Goal: Information Seeking & Learning: Find specific fact

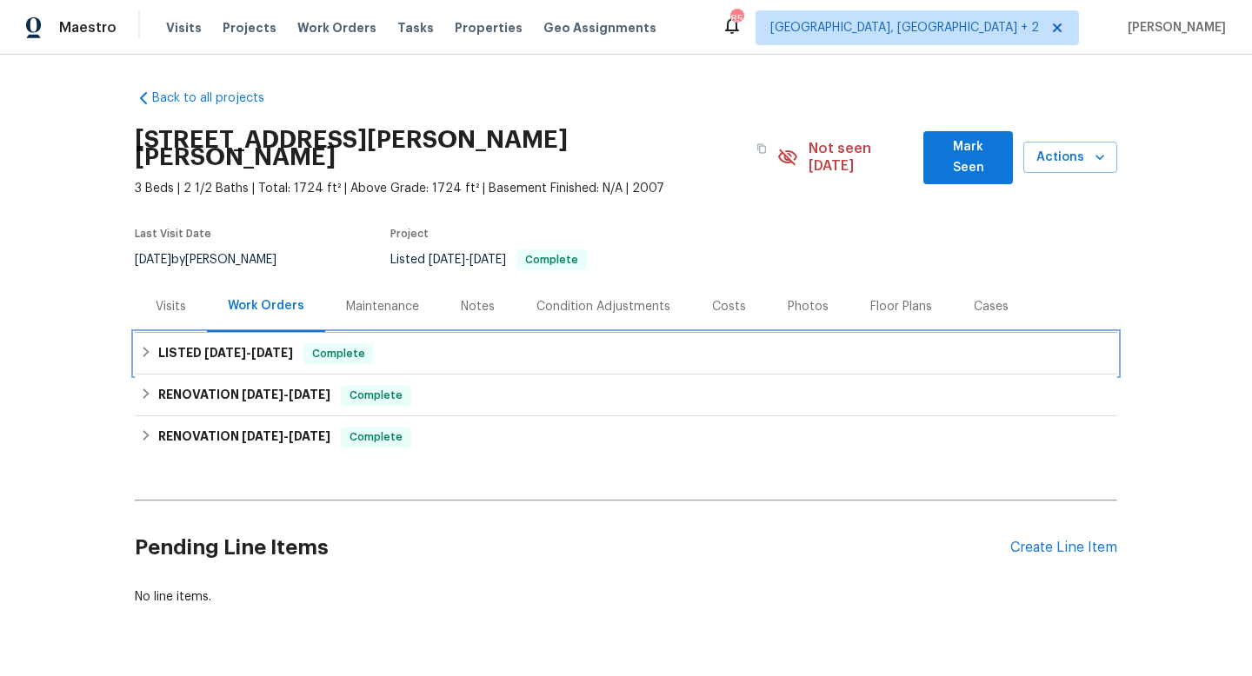
click at [222, 333] on div "LISTED [DATE] - [DATE] Complete" at bounding box center [626, 354] width 982 height 42
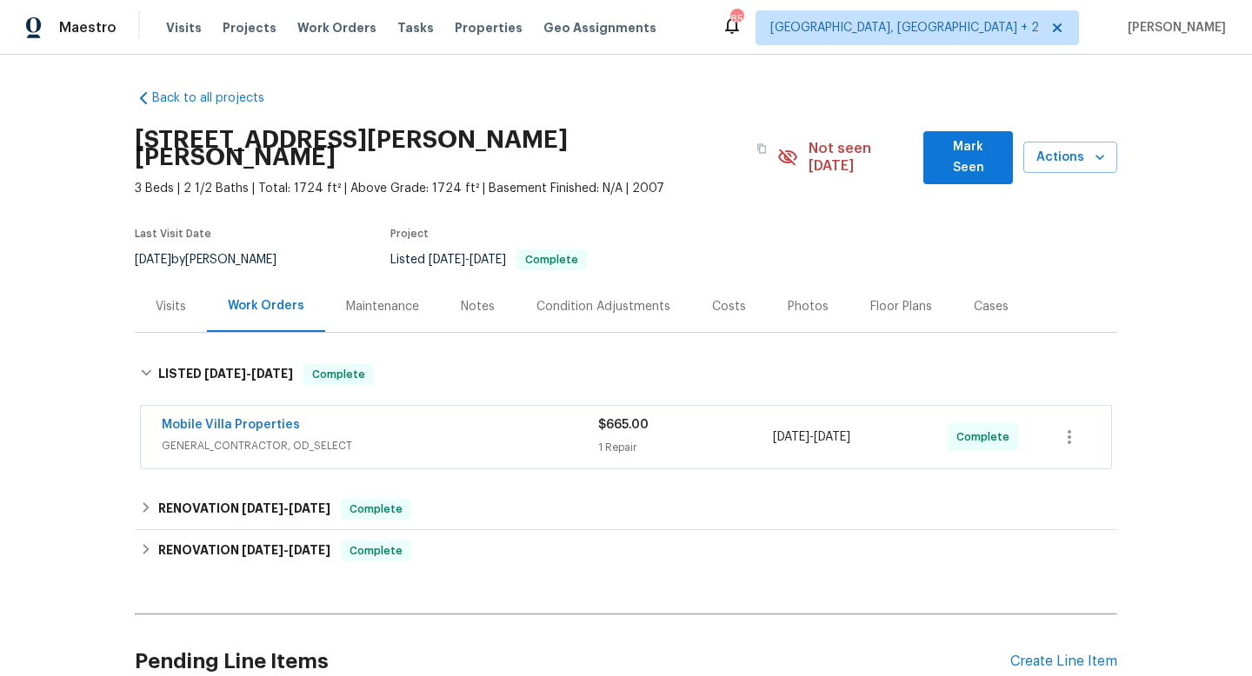
click at [406, 416] on div "Mobile Villa Properties" at bounding box center [380, 426] width 436 height 21
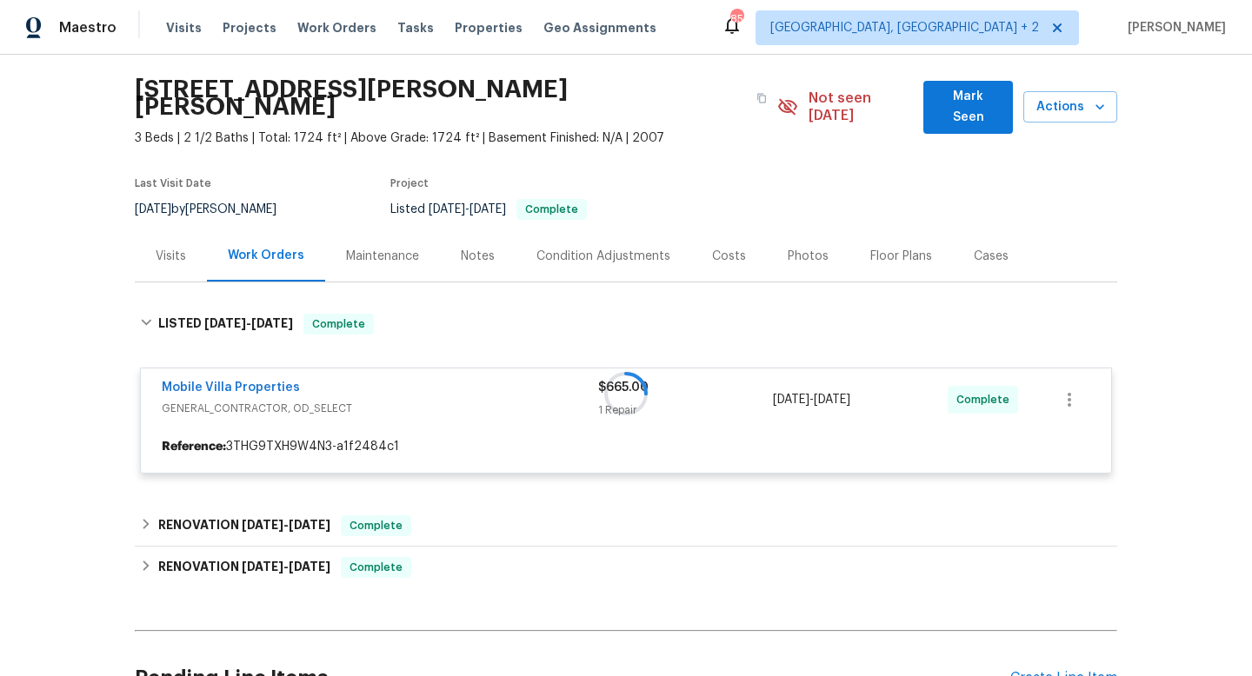
scroll to position [191, 0]
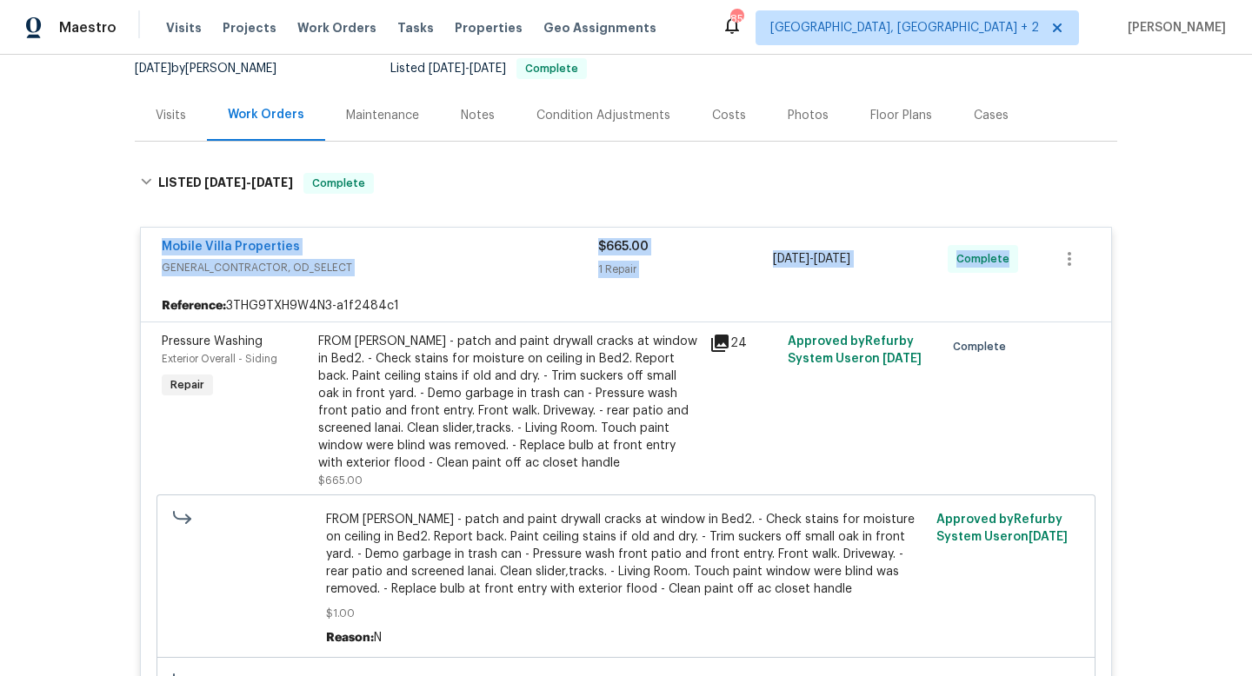
drag, startPoint x: 144, startPoint y: 232, endPoint x: 1178, endPoint y: 243, distance: 1033.7
click at [1178, 243] on div "Back to all projects [STREET_ADDRESS][PERSON_NAME][PERSON_NAME] 3 Beds | 2 1/2 …" at bounding box center [626, 366] width 1252 height 622
copy div "Mobile Villa Properties GENERAL_CONTRACTOR, OD_SELECT $665.00 1 Repair 9/22/202…"
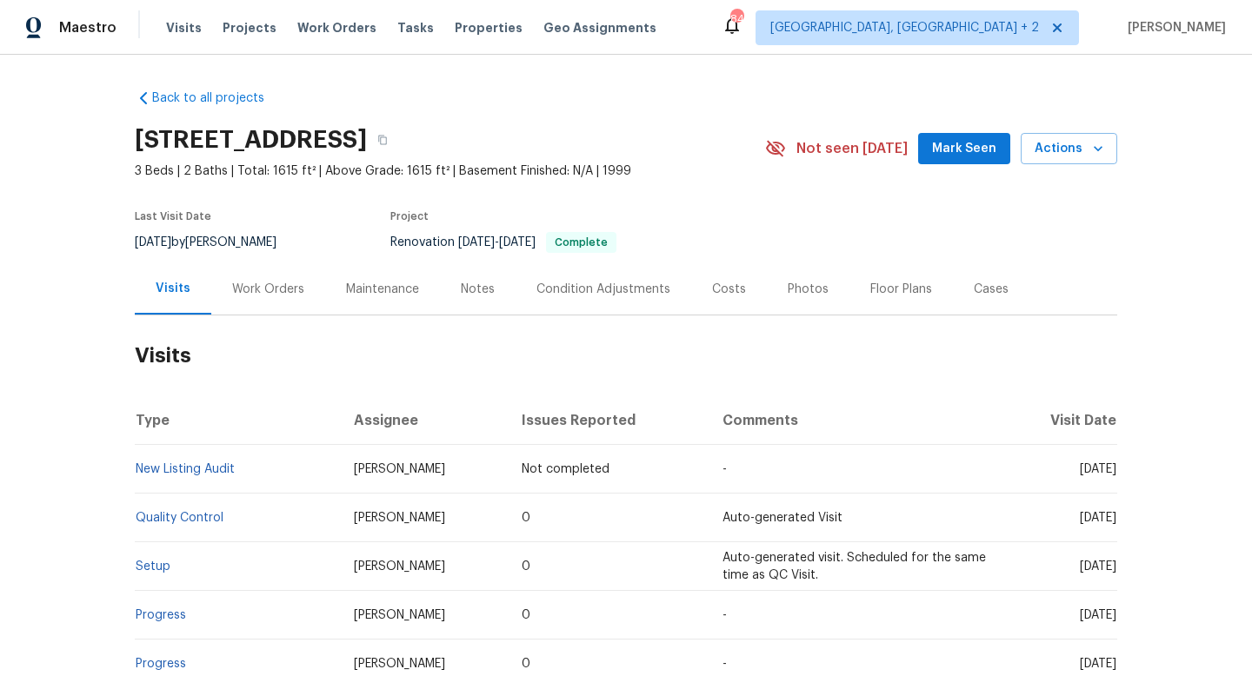
click at [256, 289] on div "Work Orders" at bounding box center [268, 289] width 72 height 17
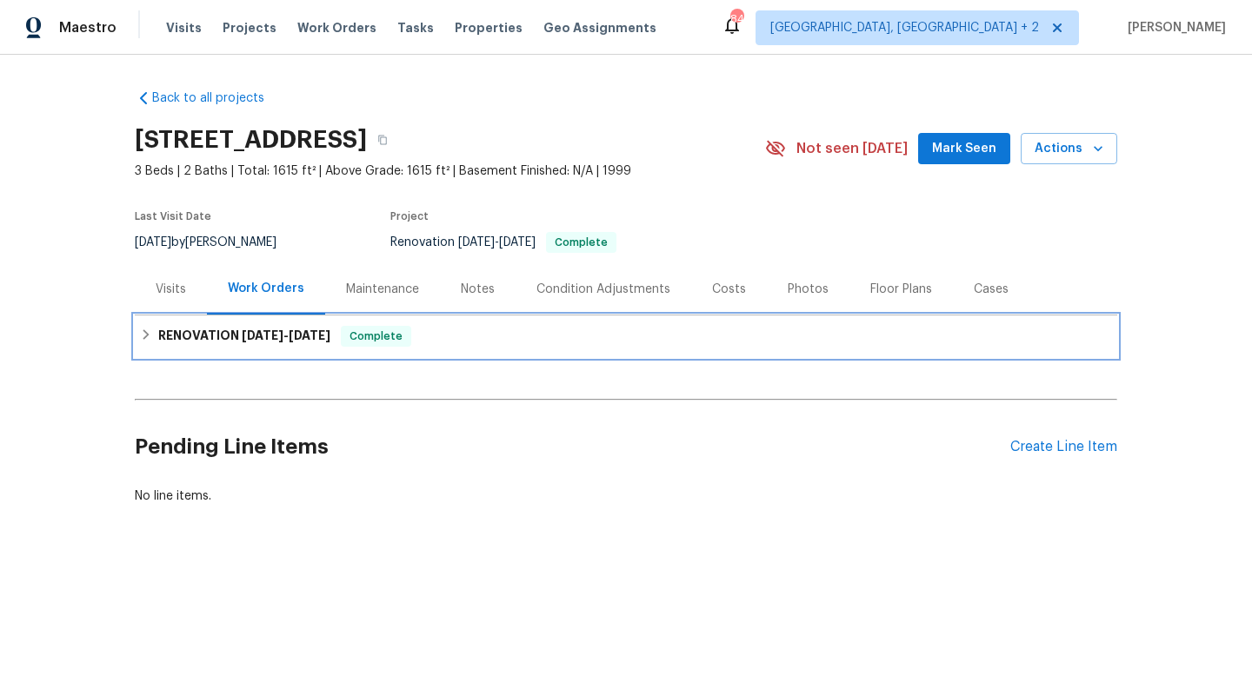
click at [314, 321] on div "RENOVATION 9/23/25 - 9/30/25 Complete" at bounding box center [626, 337] width 982 height 42
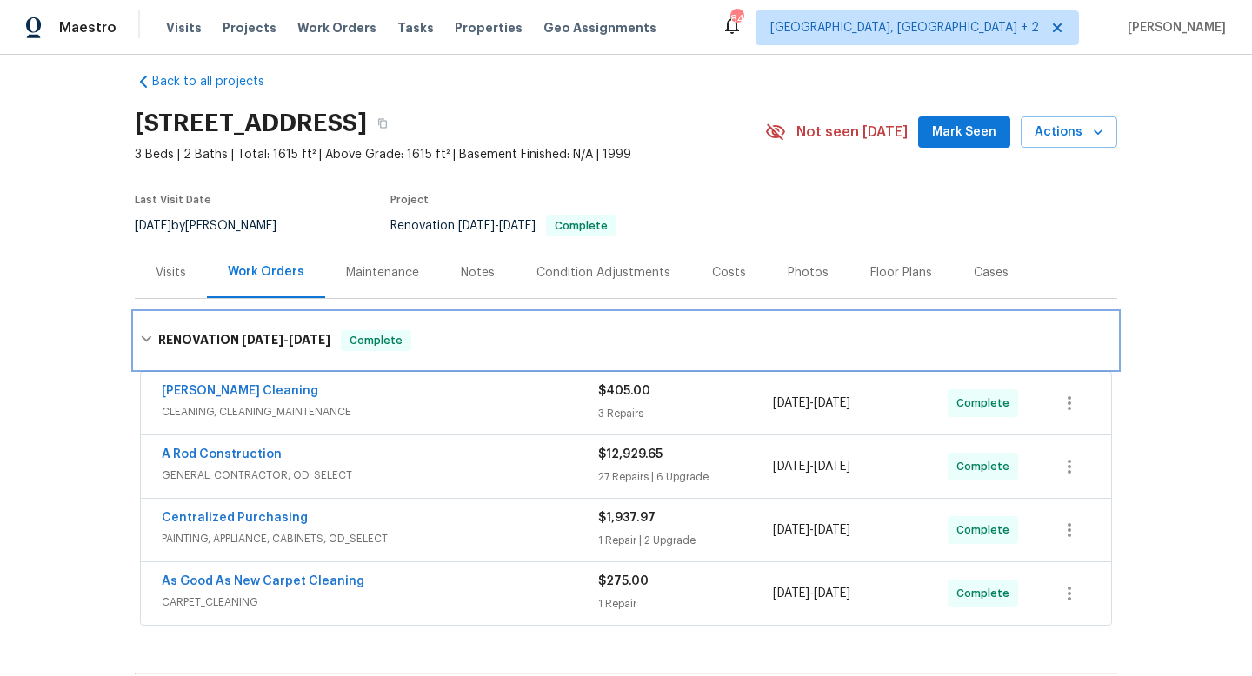
scroll to position [17, 0]
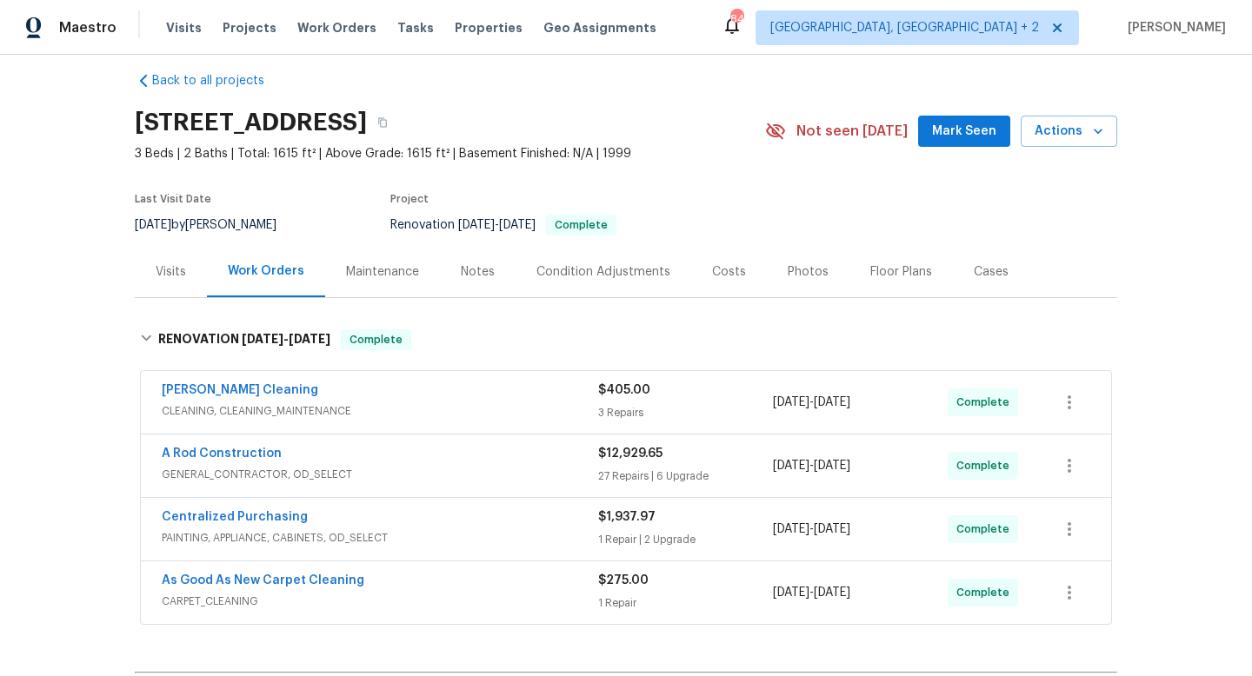
click at [406, 394] on div "Ruiz's Cleaning" at bounding box center [380, 392] width 436 height 21
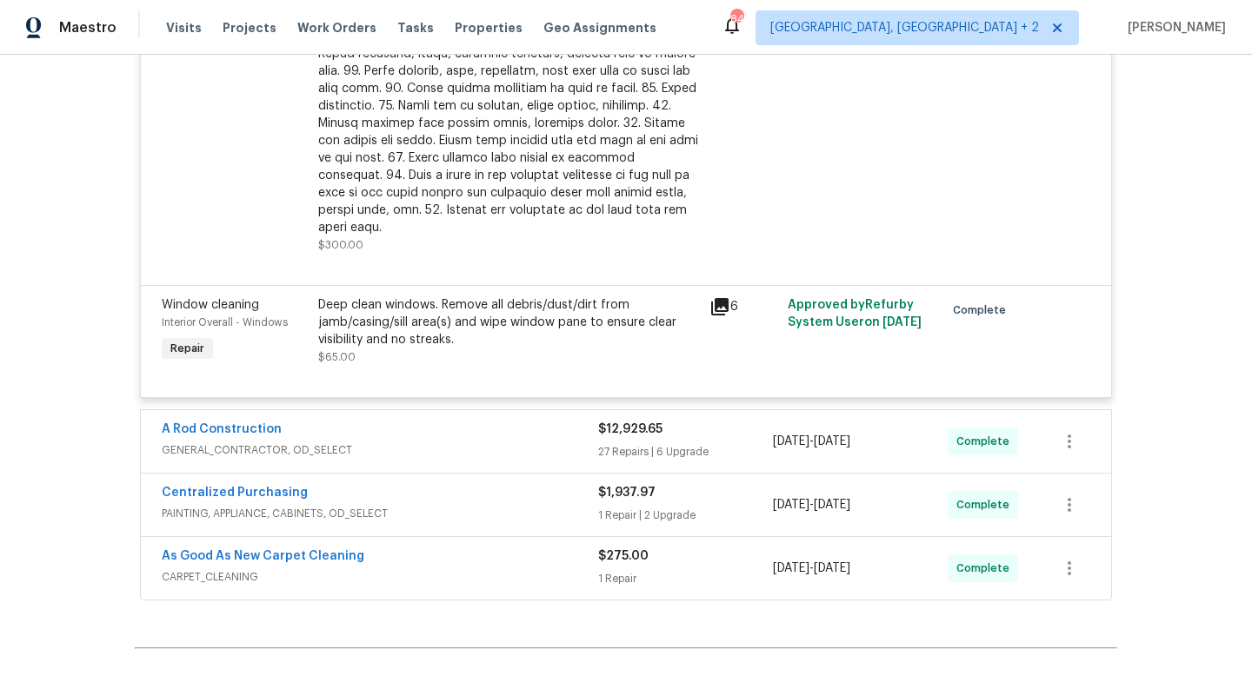
scroll to position [770, 0]
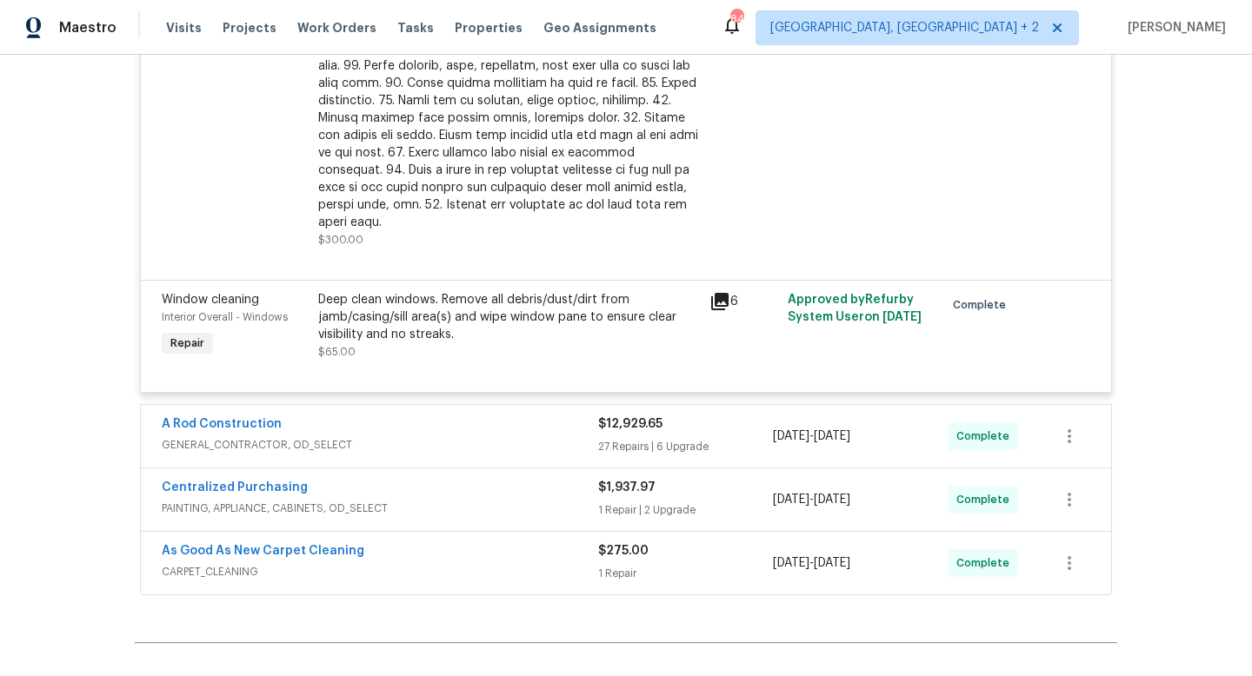
click at [440, 416] on div "A Rod Construction" at bounding box center [380, 426] width 436 height 21
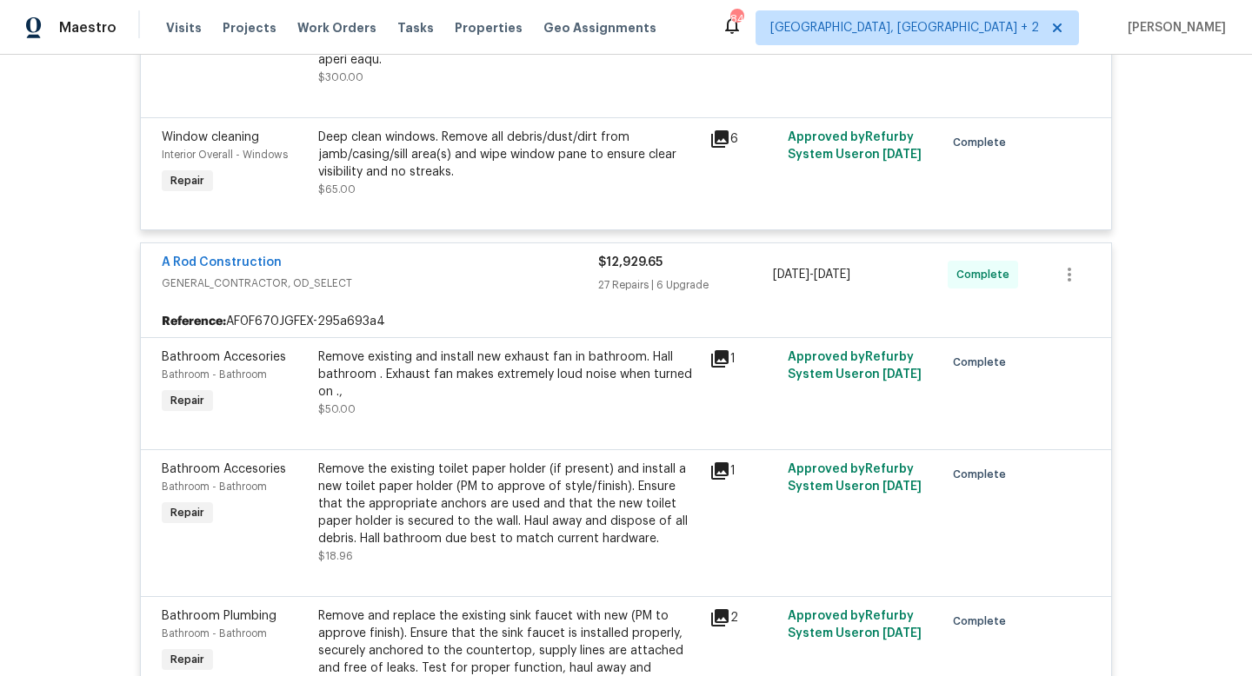
scroll to position [31, 0]
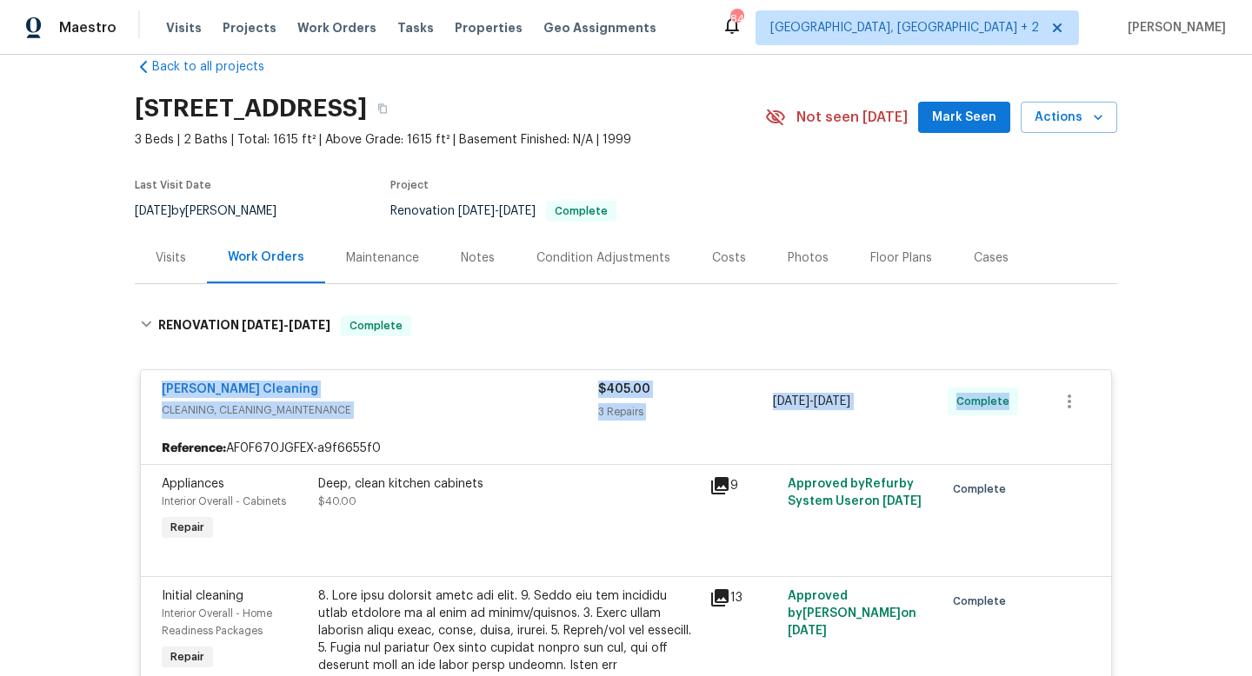
drag, startPoint x: 152, startPoint y: 381, endPoint x: 1020, endPoint y: 406, distance: 867.9
click at [1020, 406] on div "Ruiz's Cleaning CLEANING, CLEANING_MAINTENANCE $405.00 3 Repairs 9/23/2025 - 9/…" at bounding box center [626, 401] width 970 height 63
copy div "Ruiz's Cleaning CLEANING, CLEANING_MAINTENANCE $405.00 3 Repairs 9/23/2025 - 9/…"
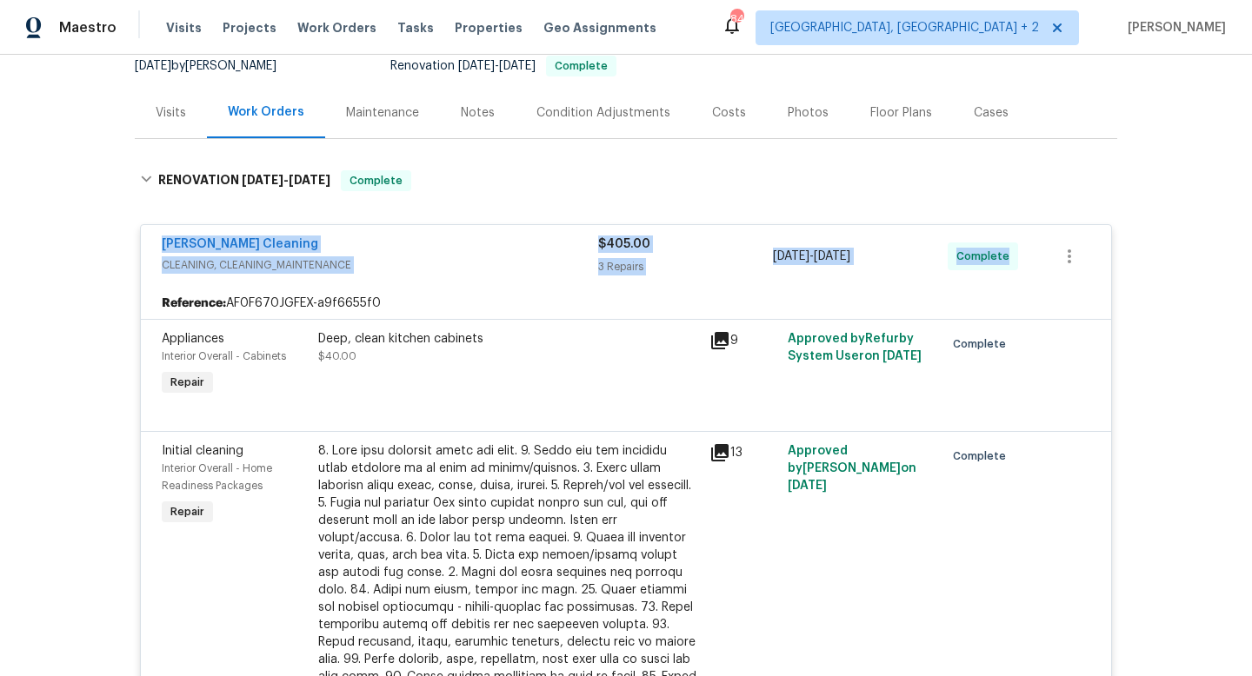
scroll to position [177, 0]
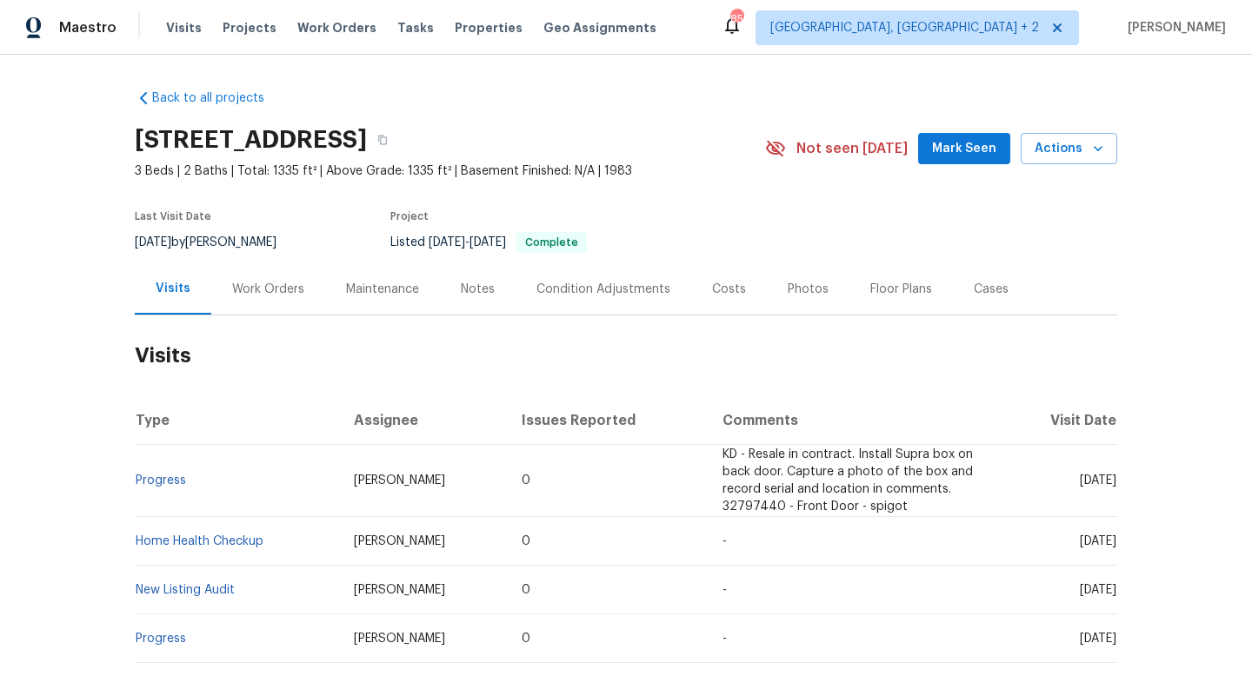
click at [269, 298] on div "Work Orders" at bounding box center [268, 288] width 114 height 51
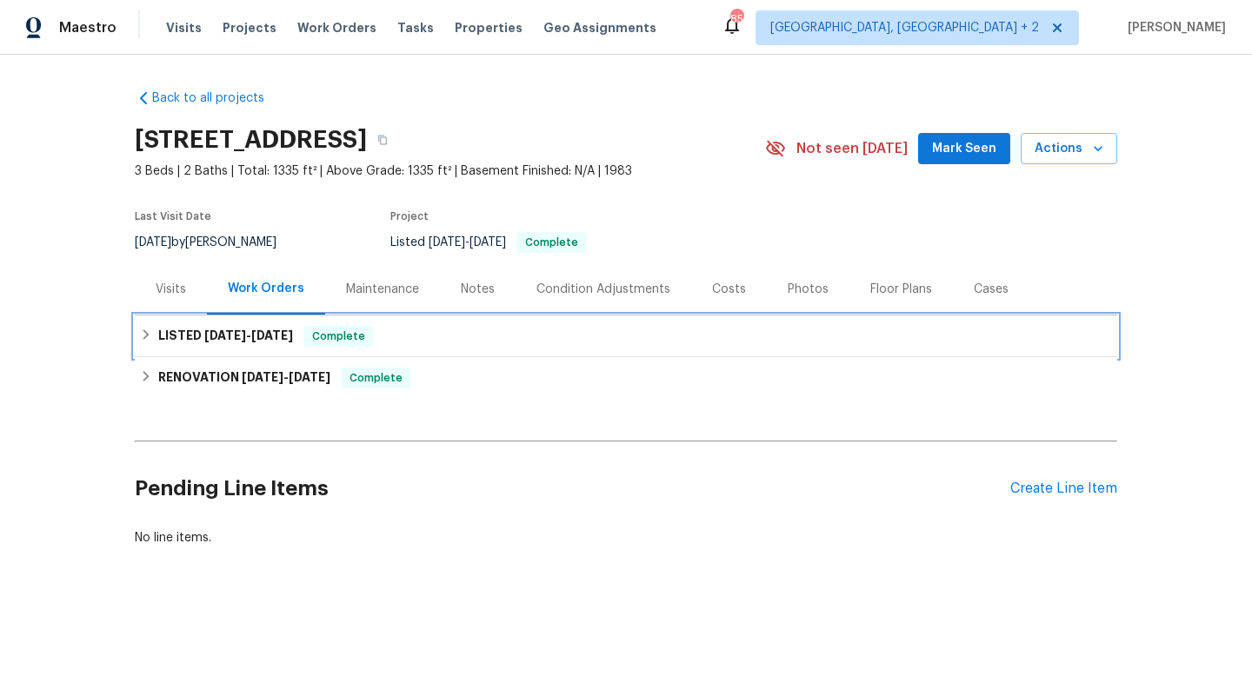
click at [293, 329] on span "6/16/25" at bounding box center [272, 335] width 42 height 12
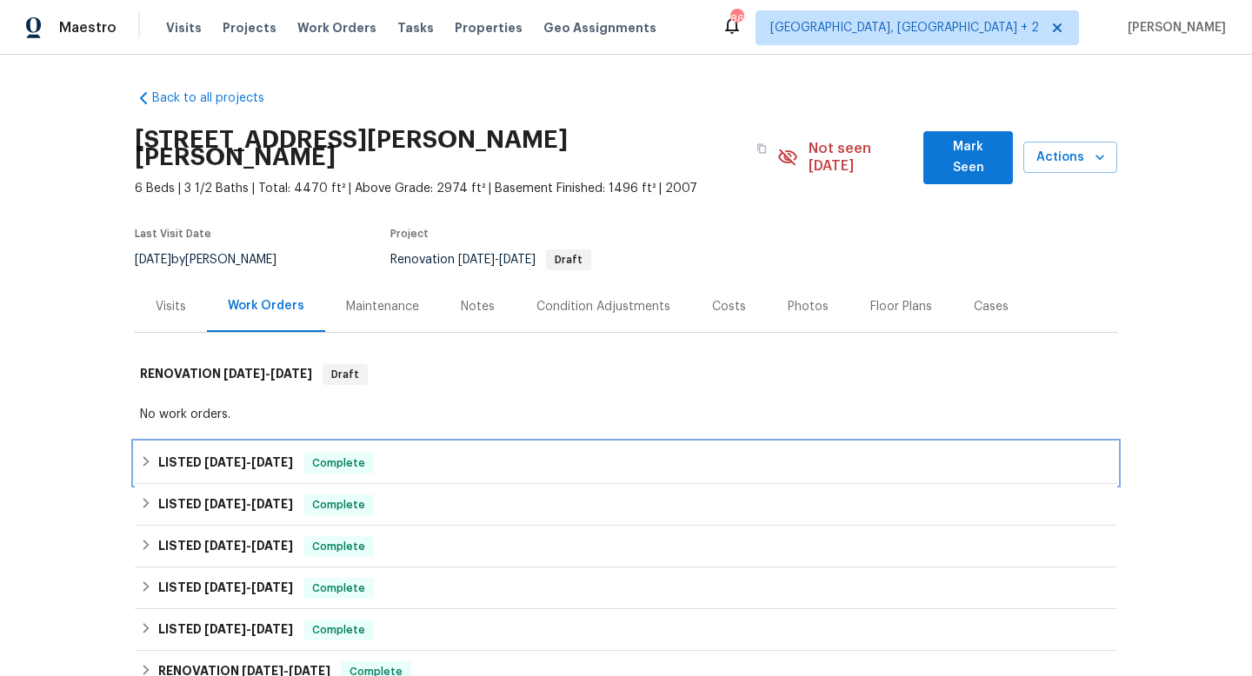
click at [233, 442] on div "LISTED 9/22/25 - 9/26/25 Complete" at bounding box center [626, 463] width 982 height 42
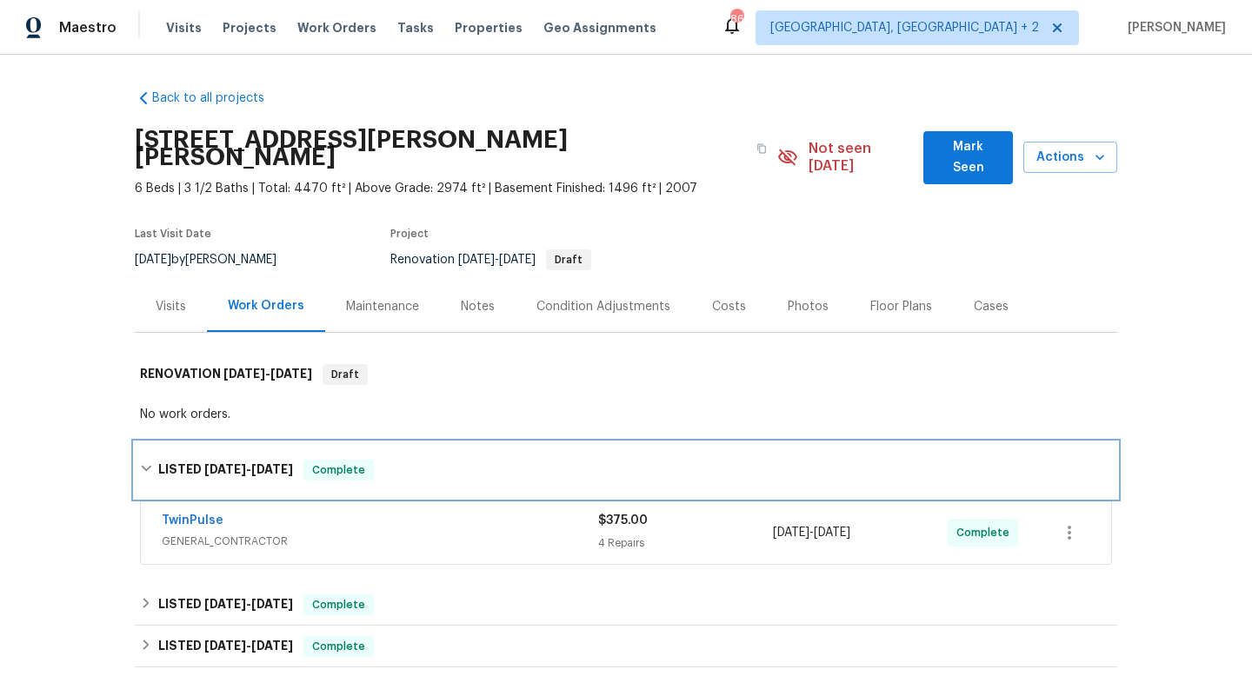
scroll to position [97, 0]
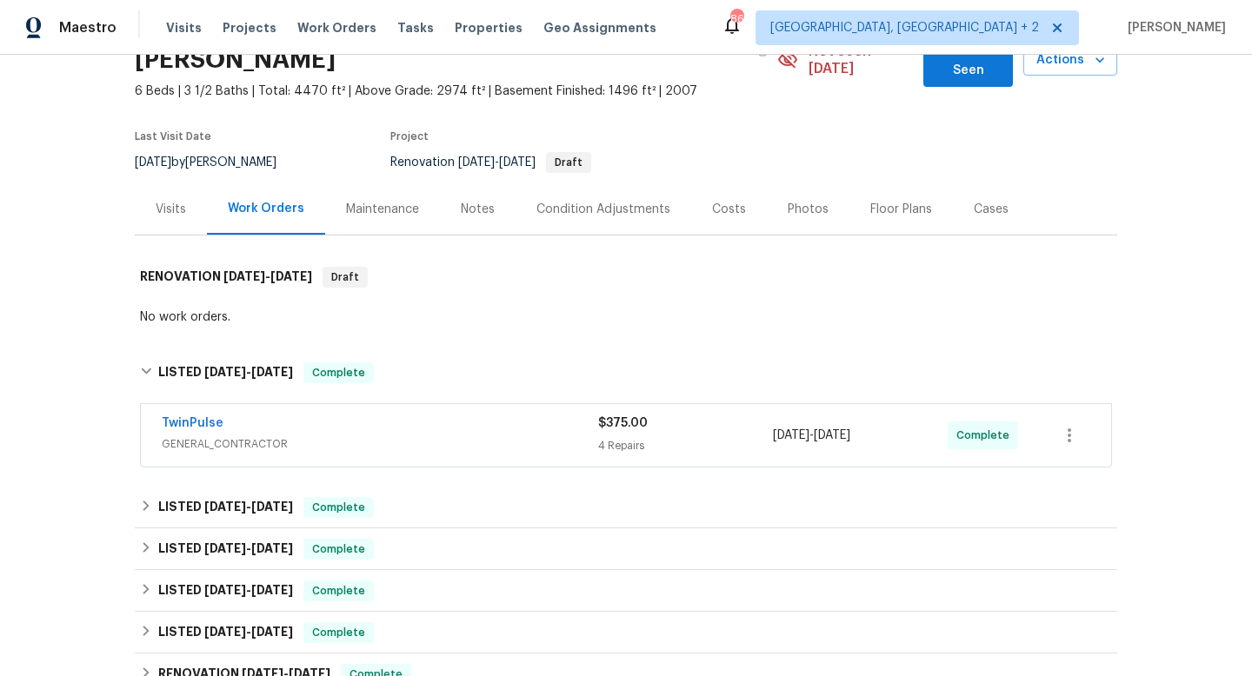
click at [457, 416] on div "TwinPulse" at bounding box center [380, 425] width 436 height 21
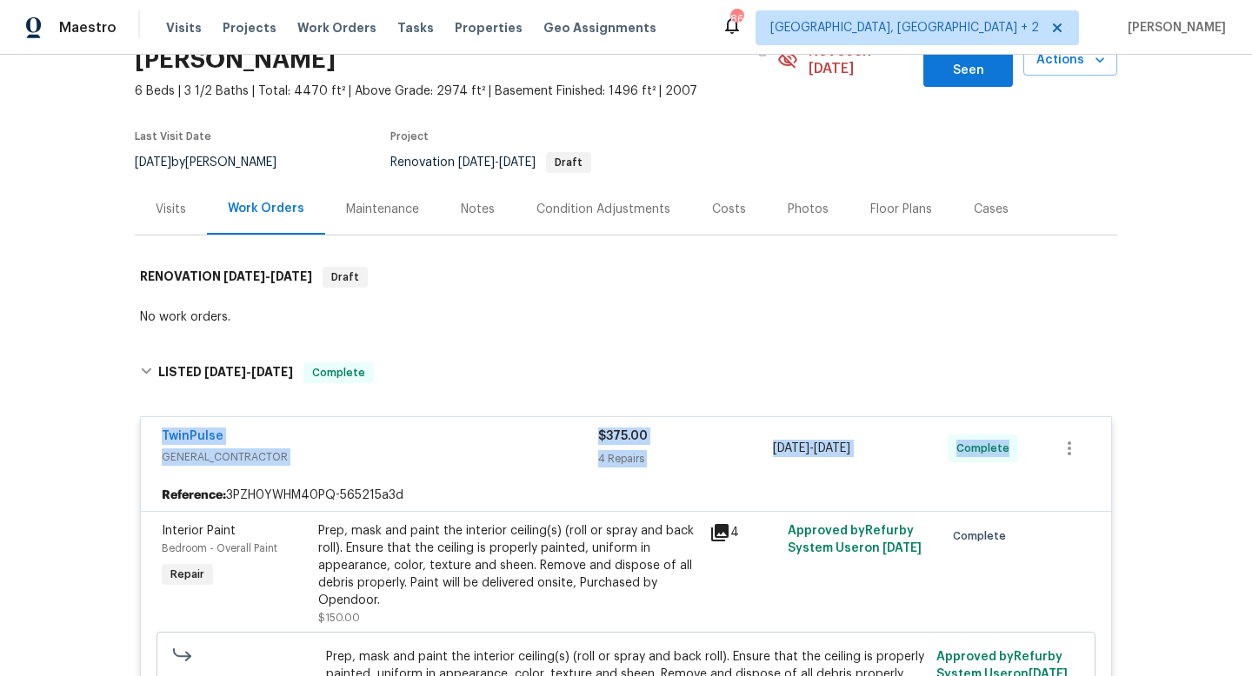
drag, startPoint x: 149, startPoint y: 411, endPoint x: 1055, endPoint y: 458, distance: 907.9
click at [1055, 458] on div "TwinPulse GENERAL_CONTRACTOR $375.00 4 Repairs 9/22/2025 - 9/26/2025 Complete" at bounding box center [626, 448] width 970 height 63
copy div "TwinPulse GENERAL_CONTRACTOR $375.00 4 Repairs 9/22/2025 - 9/26/2025 Complete"
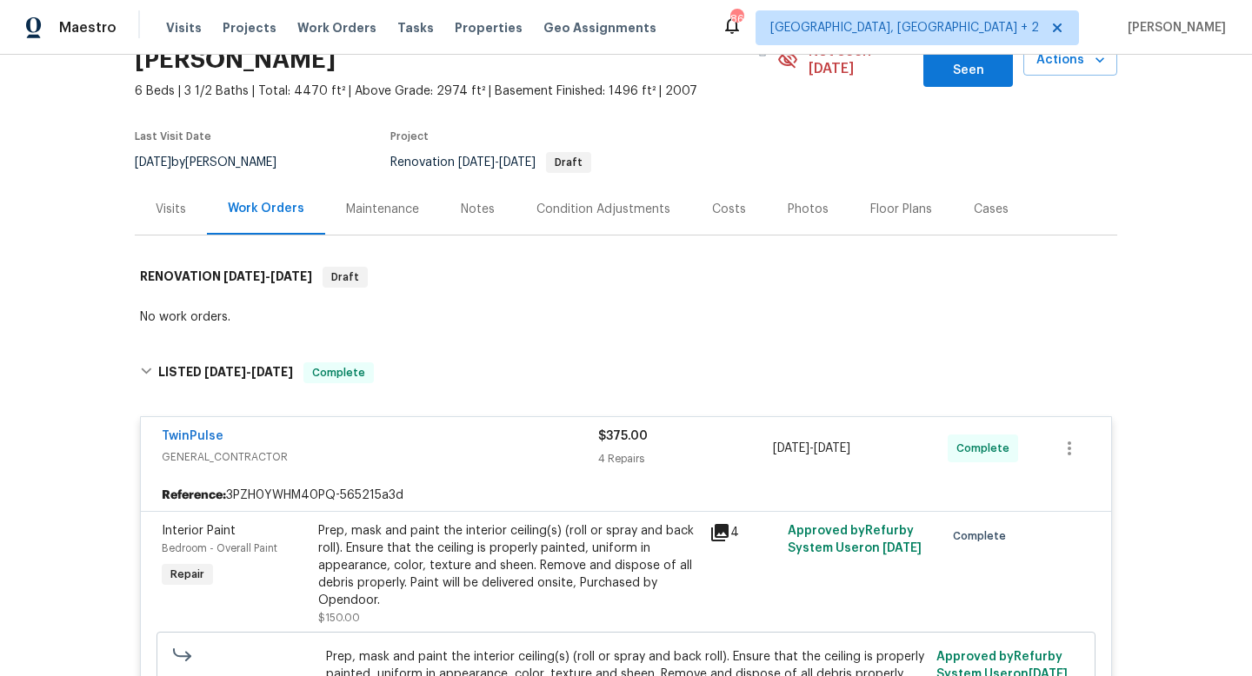
click at [169, 201] on div "Visits" at bounding box center [171, 209] width 30 height 17
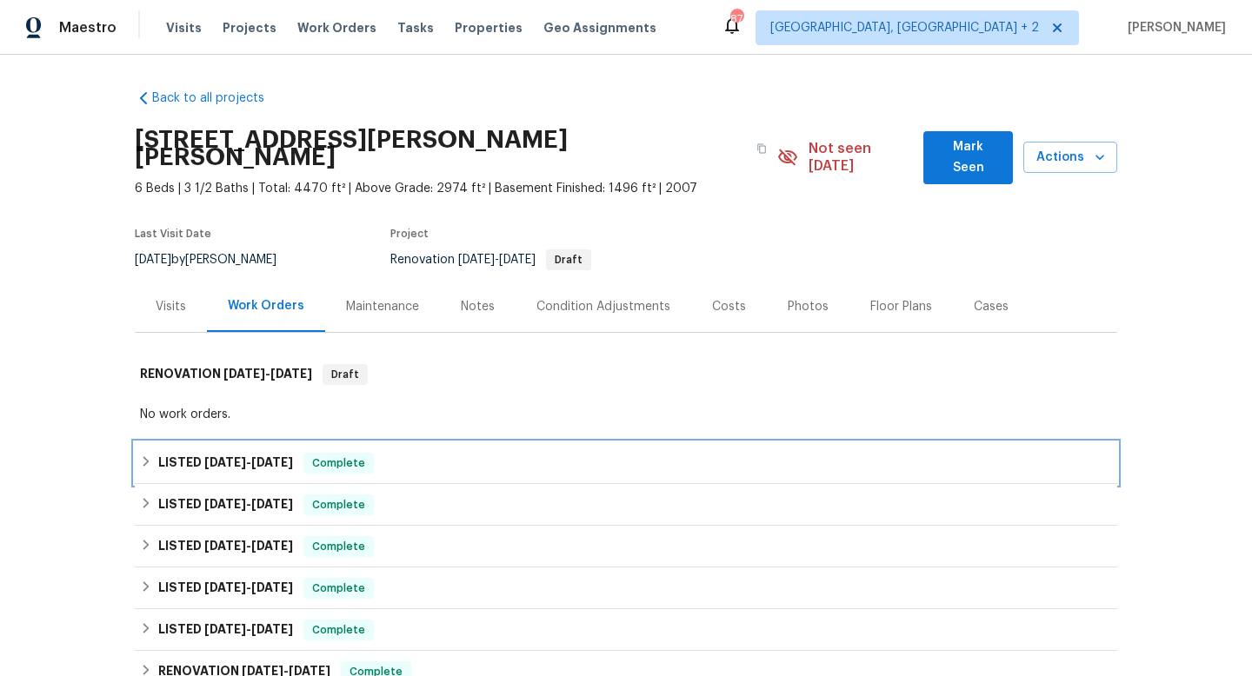
click at [181, 453] on h6 "LISTED [DATE] - [DATE]" at bounding box center [225, 463] width 135 height 21
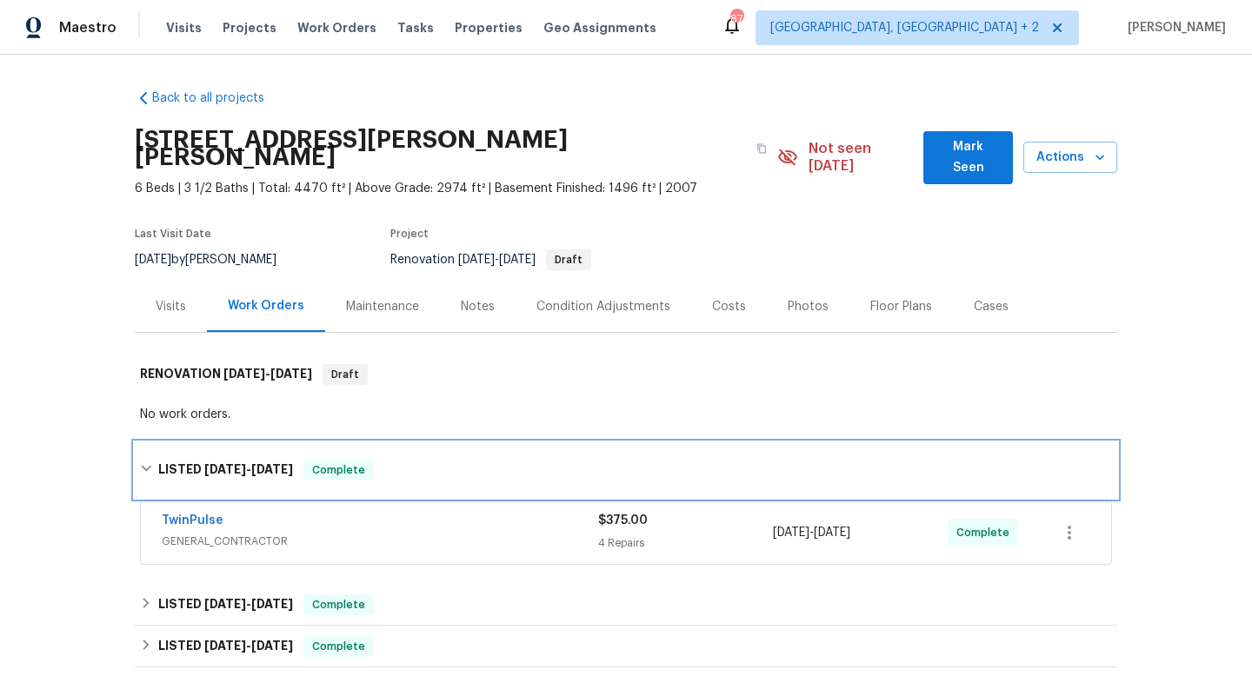
click at [181, 460] on h6 "LISTED [DATE] - [DATE]" at bounding box center [225, 470] width 135 height 21
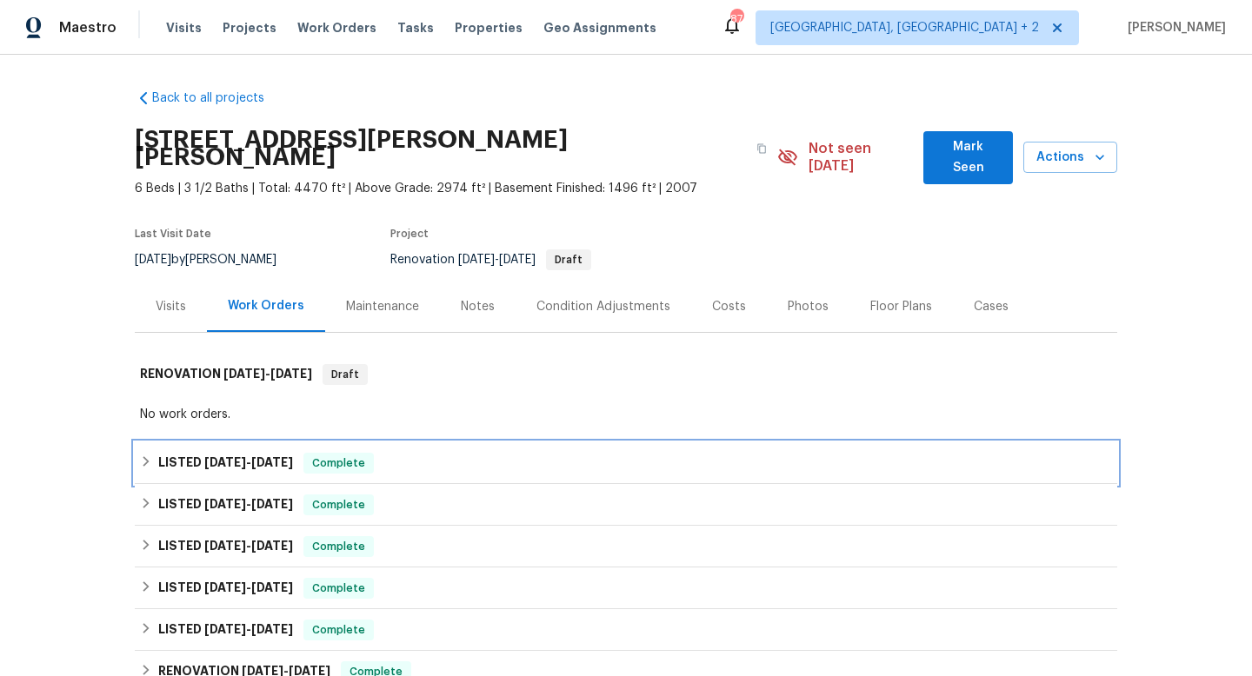
click at [181, 453] on h6 "LISTED [DATE] - [DATE]" at bounding box center [225, 463] width 135 height 21
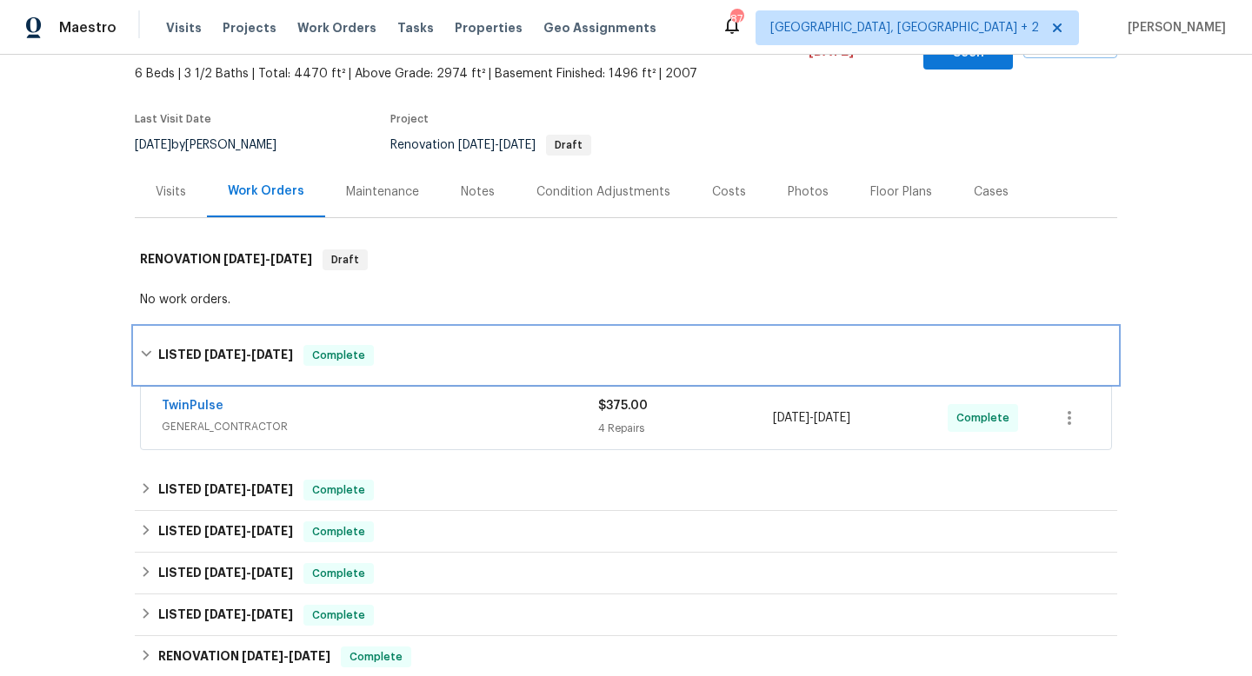
scroll to position [144, 0]
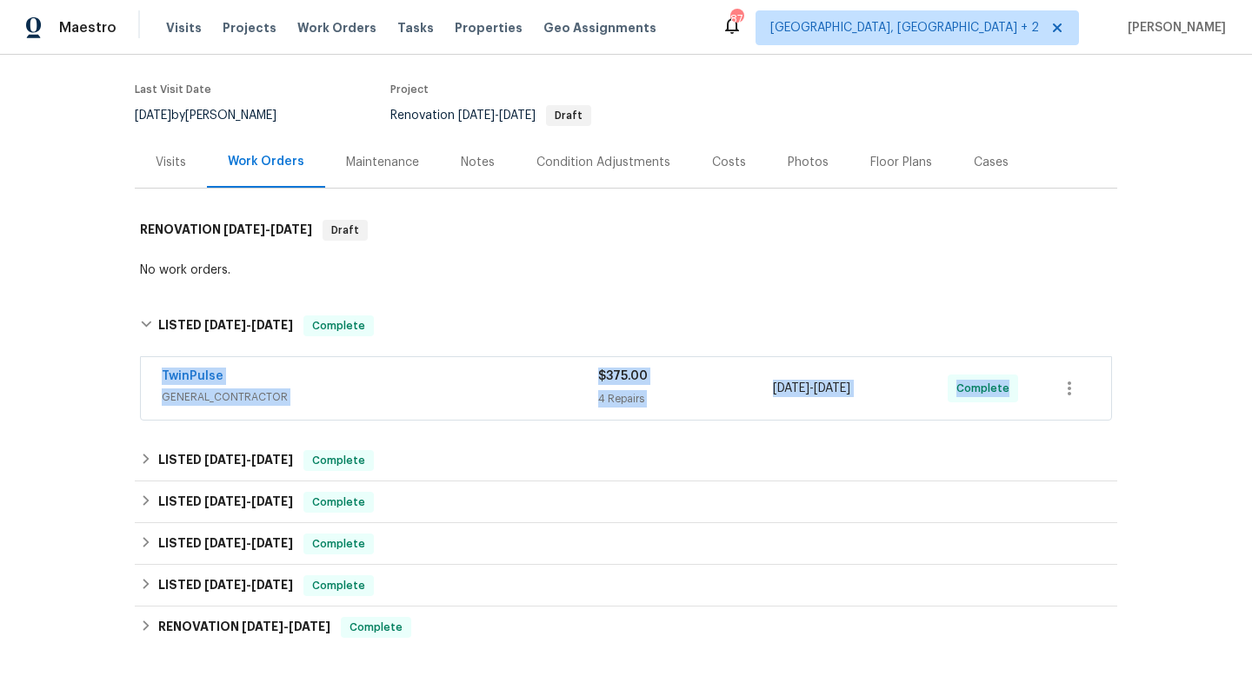
drag, startPoint x: 150, startPoint y: 356, endPoint x: 1039, endPoint y: 377, distance: 889.6
click at [1044, 382] on div "TwinPulse GENERAL_CONTRACTOR $375.00 4 Repairs [DATE] - [DATE] Complete" at bounding box center [626, 388] width 970 height 63
copy div "TwinPulse GENERAL_CONTRACTOR $375.00 4 Repairs [DATE] - [DATE] Complete"
click at [345, 389] on span "GENERAL_CONTRACTOR" at bounding box center [380, 397] width 436 height 17
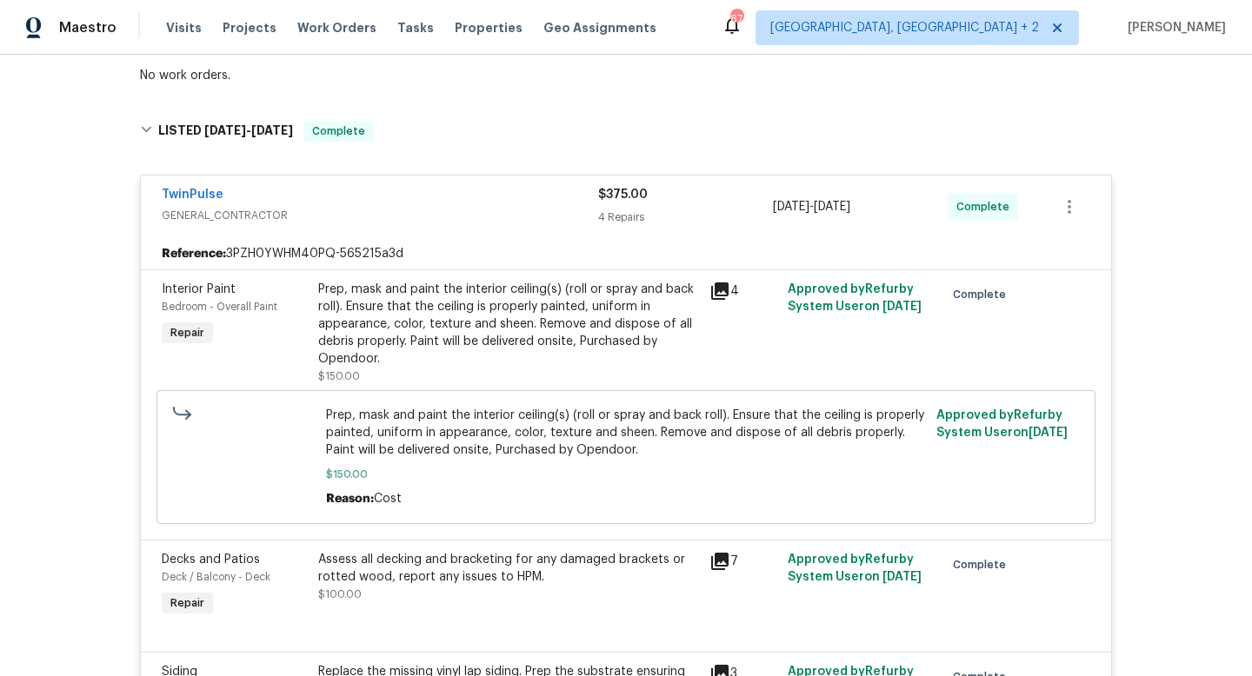
scroll to position [439, 0]
